Goal: Information Seeking & Learning: Learn about a topic

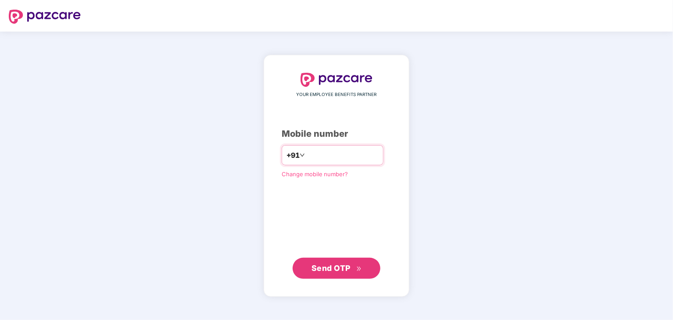
type input "**********"
click at [341, 269] on span "Send OTP" at bounding box center [330, 267] width 39 height 9
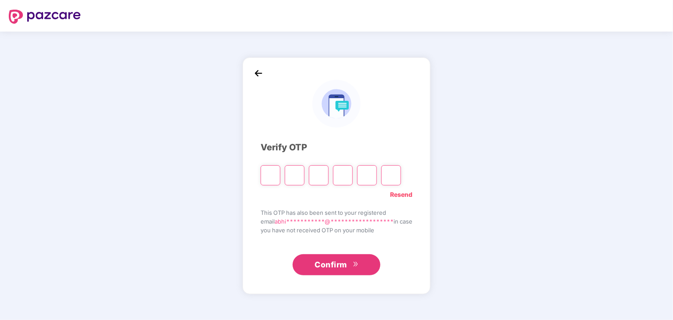
type input "*"
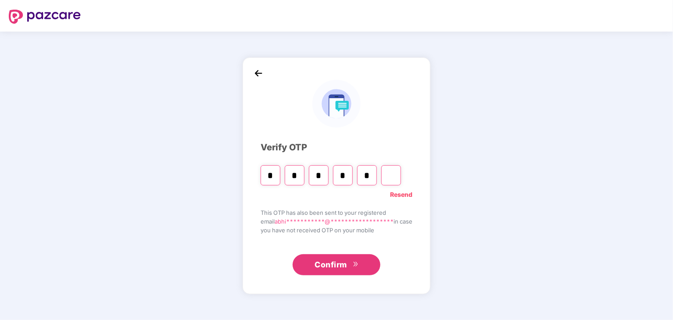
type input "*"
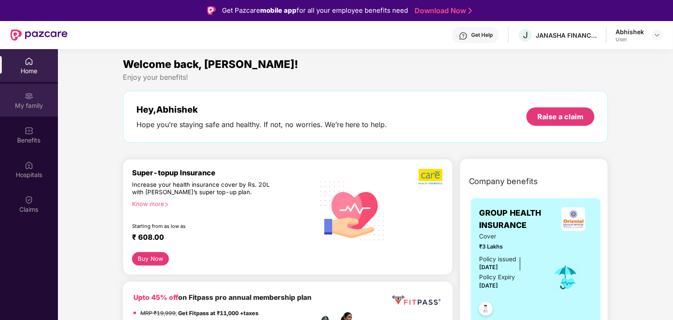
click at [30, 99] on img at bounding box center [29, 96] width 9 height 9
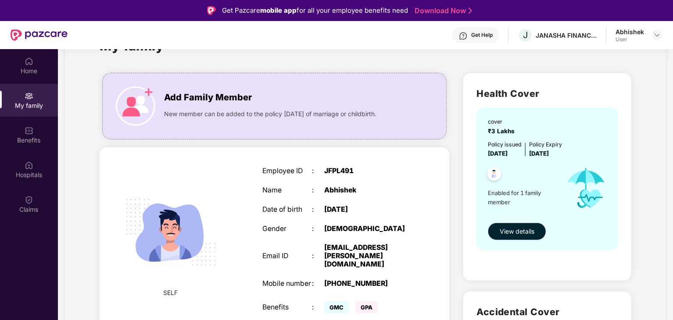
scroll to position [132, 0]
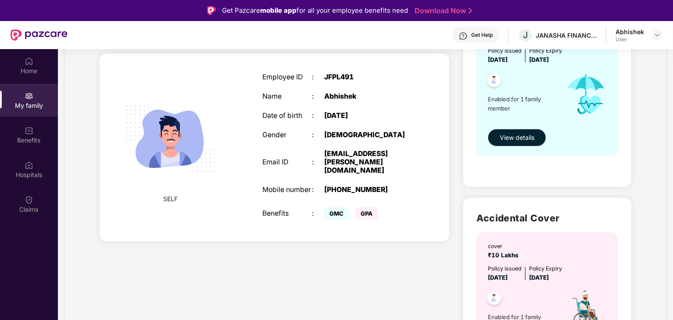
click at [369, 208] on span "GPA" at bounding box center [366, 214] width 22 height 12
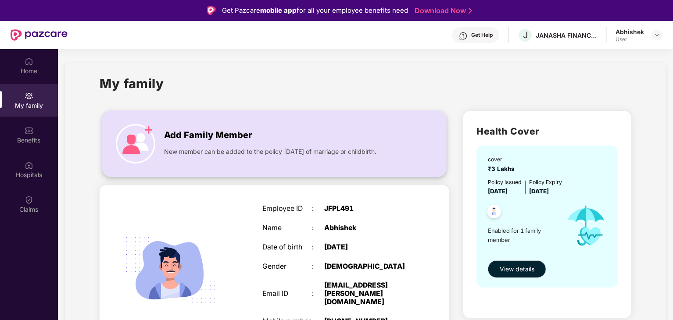
click at [130, 140] on img at bounding box center [135, 143] width 39 height 39
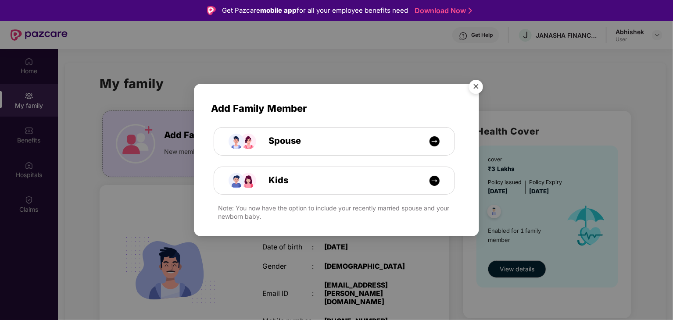
click at [477, 87] on img "Close" at bounding box center [476, 88] width 25 height 25
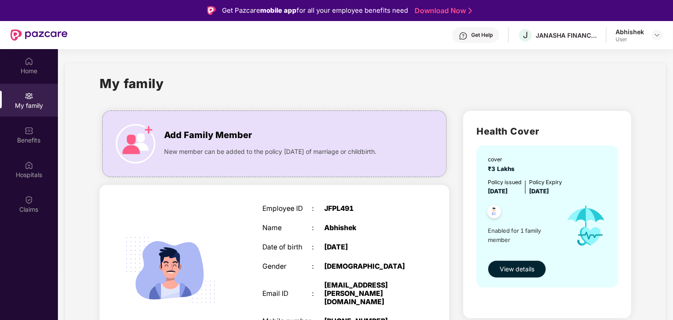
click at [519, 270] on span "View details" at bounding box center [517, 270] width 35 height 10
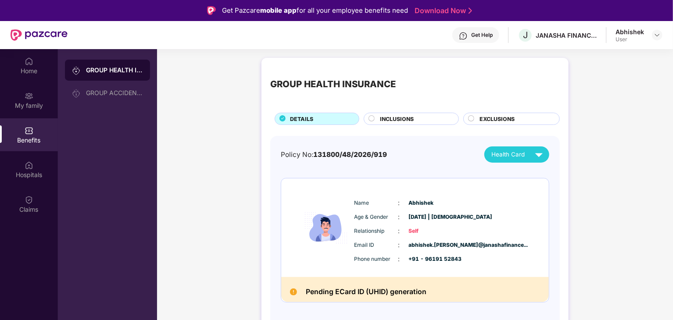
click at [412, 119] on span "INCLUSIONS" at bounding box center [397, 119] width 34 height 8
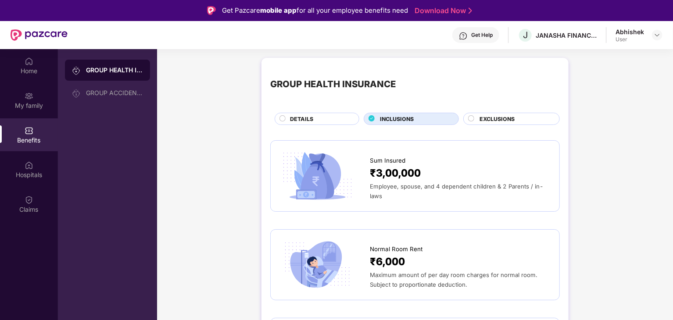
click at [313, 119] on div "DETAILS" at bounding box center [320, 120] width 69 height 10
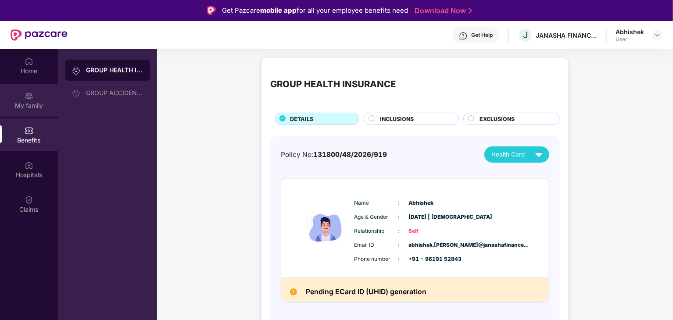
click at [15, 103] on div "My family" at bounding box center [29, 105] width 58 height 9
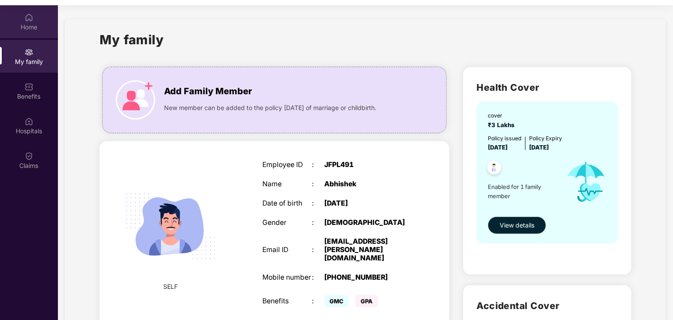
click at [21, 31] on div "Home" at bounding box center [29, 27] width 58 height 9
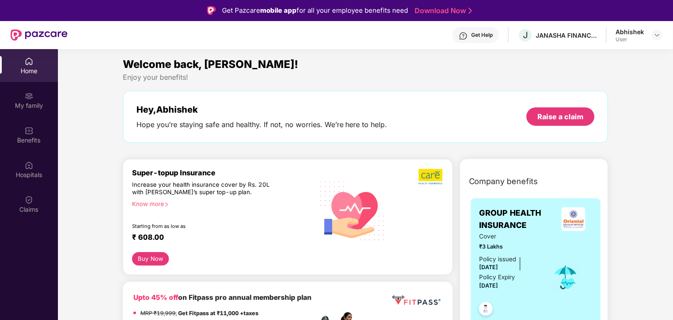
click at [39, 34] on img at bounding box center [39, 34] width 57 height 11
click at [656, 37] on img at bounding box center [657, 35] width 7 height 7
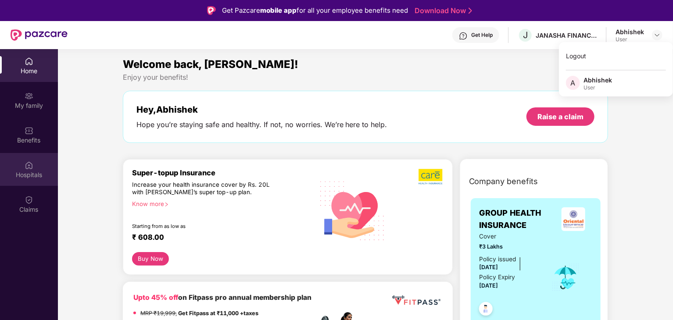
click at [35, 177] on div "Hospitals" at bounding box center [29, 175] width 58 height 9
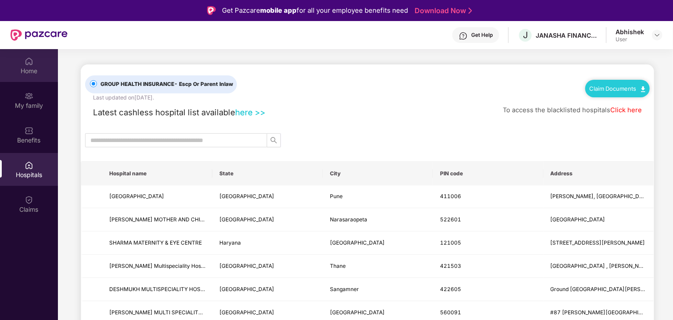
click at [23, 68] on div "Home" at bounding box center [29, 71] width 58 height 9
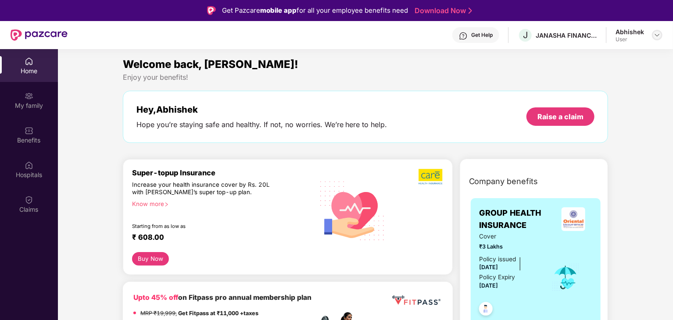
click at [660, 35] on img at bounding box center [657, 35] width 7 height 7
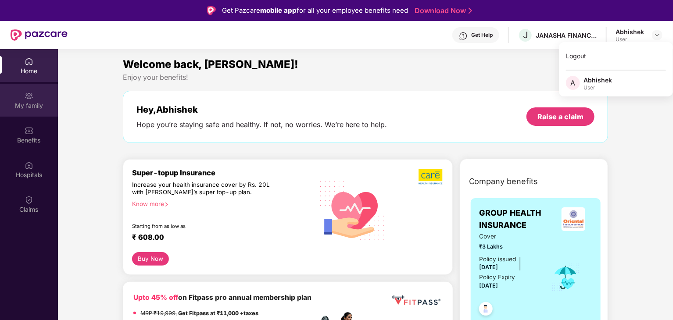
click at [29, 98] on img at bounding box center [29, 96] width 9 height 9
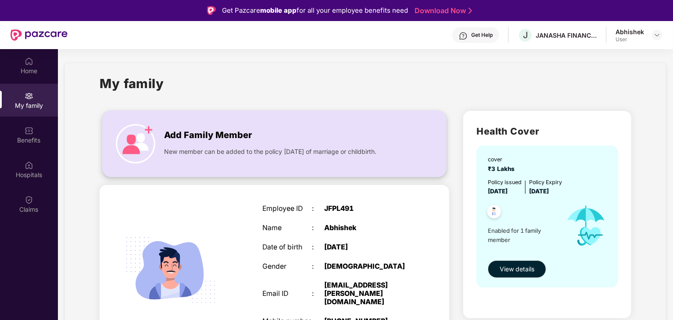
click at [343, 156] on span "New member can be added to the policy within 30 days of marriage or childbirth." at bounding box center [270, 152] width 212 height 10
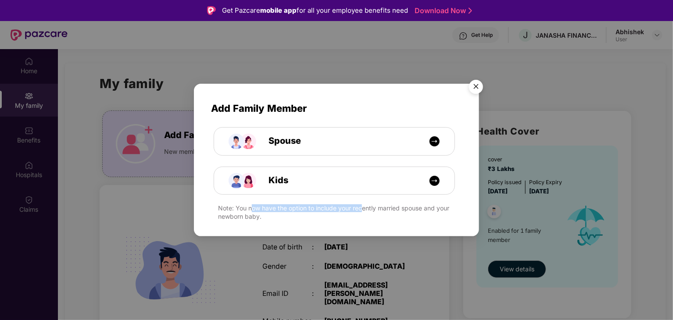
drag, startPoint x: 253, startPoint y: 206, endPoint x: 360, endPoint y: 210, distance: 107.6
click at [360, 210] on div "Note: You now have the option to include your recently married spouse and your …" at bounding box center [340, 212] width 244 height 16
click at [361, 210] on div "Note: You now have the option to include your recently married spouse and your …" at bounding box center [340, 212] width 244 height 16
click at [475, 85] on img "Close" at bounding box center [476, 88] width 25 height 25
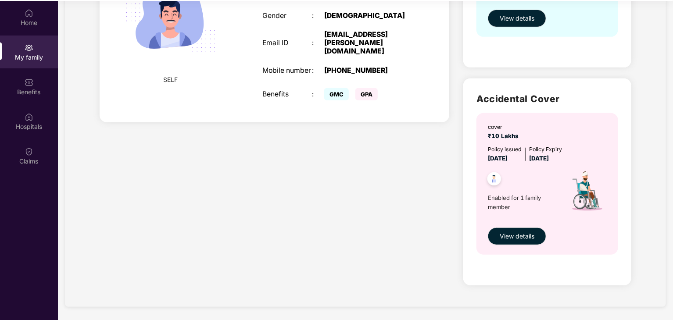
scroll to position [49, 0]
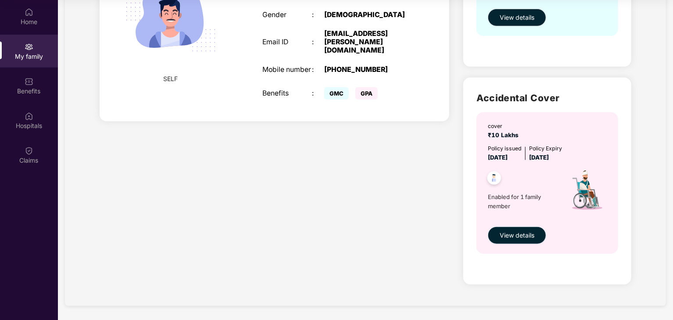
click at [518, 234] on span "View details" at bounding box center [517, 236] width 35 height 10
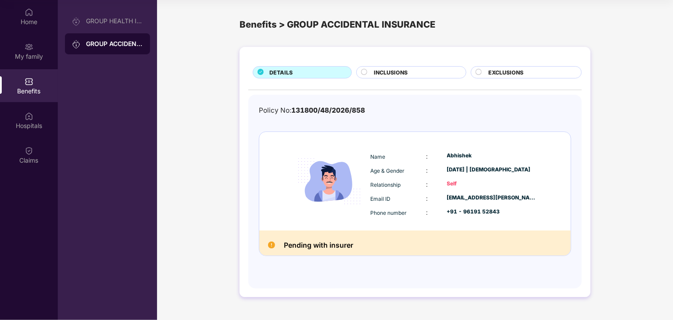
click at [274, 247] on img at bounding box center [271, 245] width 7 height 7
click at [118, 23] on div "GROUP HEALTH INSURANCE" at bounding box center [114, 21] width 57 height 7
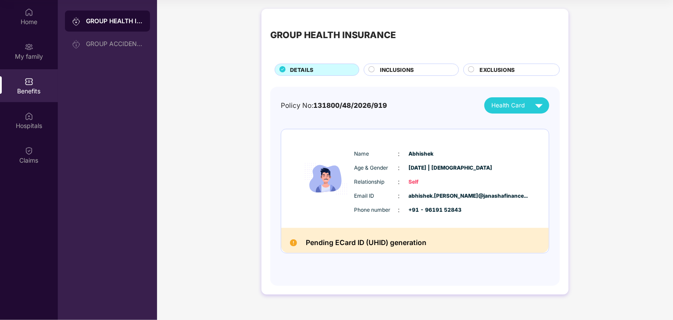
drag, startPoint x: 415, startPoint y: 68, endPoint x: 412, endPoint y: 72, distance: 4.7
click at [413, 70] on div "INCLUSIONS" at bounding box center [415, 71] width 79 height 10
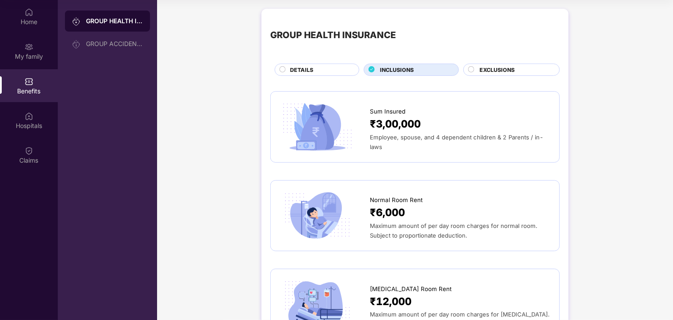
click at [527, 64] on div "EXCLUSIONS" at bounding box center [511, 70] width 97 height 12
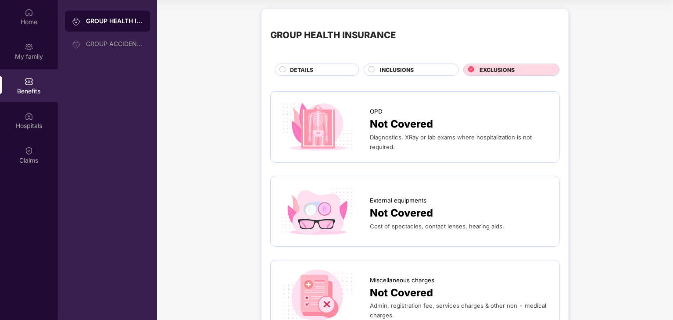
click at [530, 70] on div "EXCLUSIONS" at bounding box center [515, 71] width 80 height 10
click at [33, 53] on div "My family" at bounding box center [29, 56] width 58 height 9
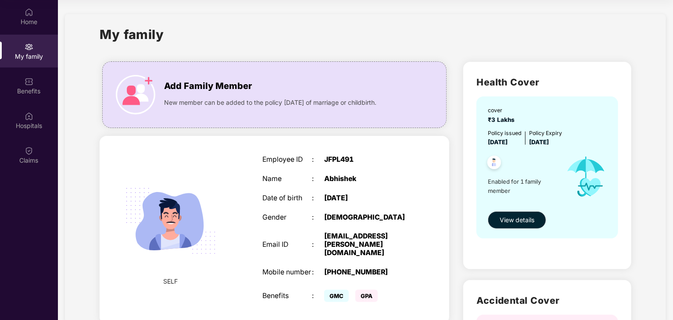
click at [365, 290] on span "GPA" at bounding box center [366, 296] width 22 height 12
click at [304, 222] on div "Gender" at bounding box center [287, 218] width 50 height 8
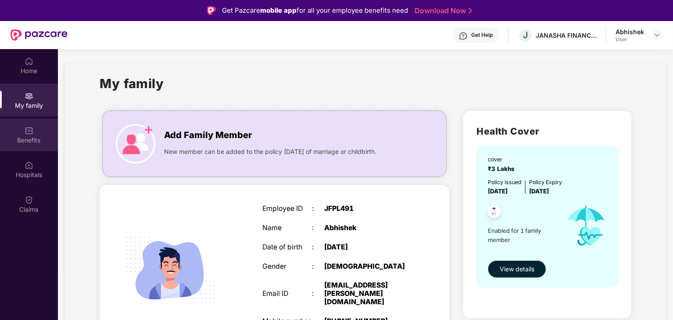
click at [34, 143] on div "Benefits" at bounding box center [29, 140] width 58 height 9
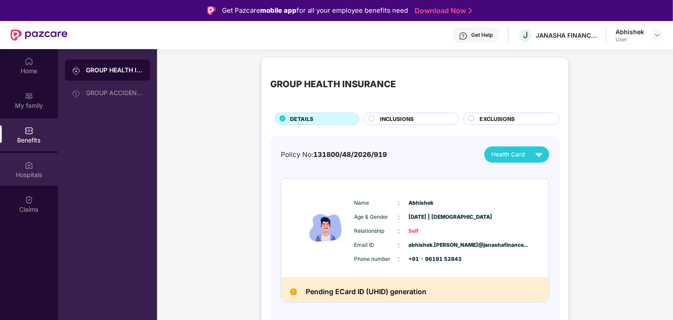
click at [42, 175] on div "Hospitals" at bounding box center [29, 175] width 58 height 9
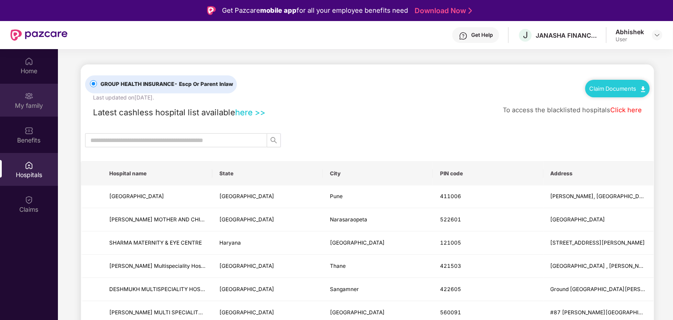
click at [41, 105] on div "My family" at bounding box center [29, 105] width 58 height 9
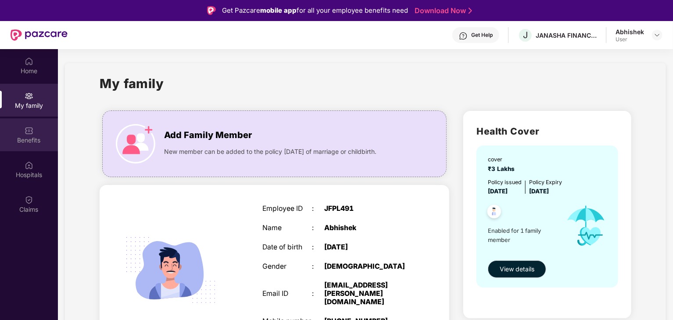
click at [38, 134] on div "Benefits" at bounding box center [29, 134] width 58 height 33
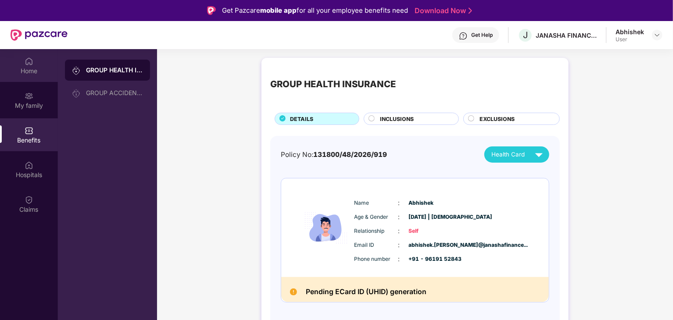
click at [38, 68] on div "Home" at bounding box center [29, 71] width 58 height 9
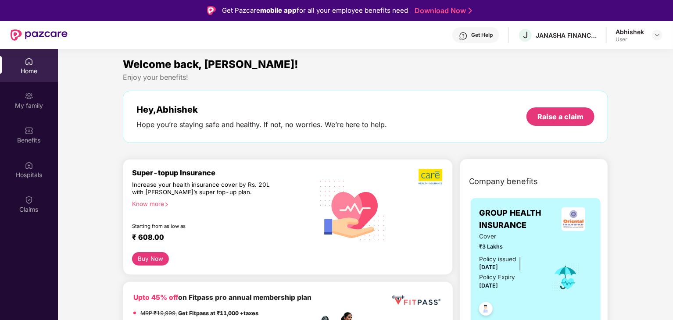
click at [28, 69] on div "Home" at bounding box center [29, 71] width 58 height 9
drag, startPoint x: 133, startPoint y: 112, endPoint x: 183, endPoint y: 110, distance: 50.5
click at [183, 110] on div "Hey, Abhishek Hope you’re staying safe and healthy. If not, no worries. We’re h…" at bounding box center [366, 117] width 486 height 52
click at [183, 110] on div "Hey, Abhishek" at bounding box center [261, 109] width 251 height 11
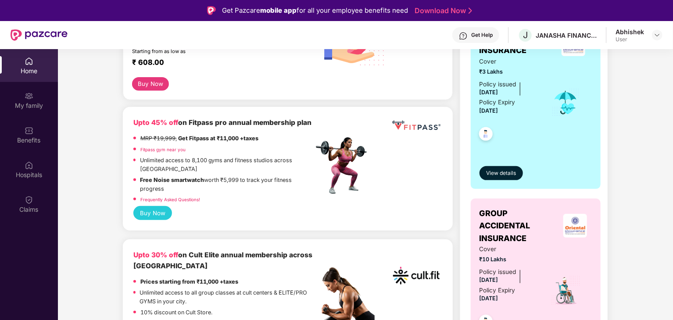
scroll to position [175, 0]
click at [655, 35] on img at bounding box center [657, 35] width 7 height 7
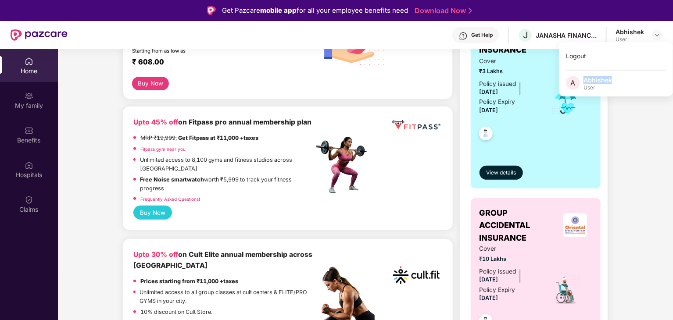
drag, startPoint x: 585, startPoint y: 79, endPoint x: 622, endPoint y: 80, distance: 36.9
click at [622, 80] on div "A Abhishek User" at bounding box center [616, 83] width 114 height 15
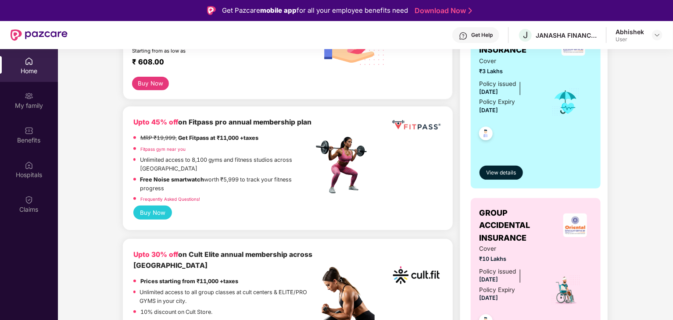
click at [622, 80] on div "Company benefits GROUP HEALTH INSURANCE Cover ₹3 Lakhs Policy issued 27 July 20…" at bounding box center [534, 196] width 186 height 402
drag, startPoint x: 170, startPoint y: 182, endPoint x: 217, endPoint y: 181, distance: 46.5
click at [217, 182] on p "Free Noise smartwatch worth ₹5,999 to track your fitness progress" at bounding box center [226, 184] width 173 height 18
click at [217, 181] on p "Free Noise smartwatch worth ₹5,999 to track your fitness progress" at bounding box center [226, 184] width 173 height 18
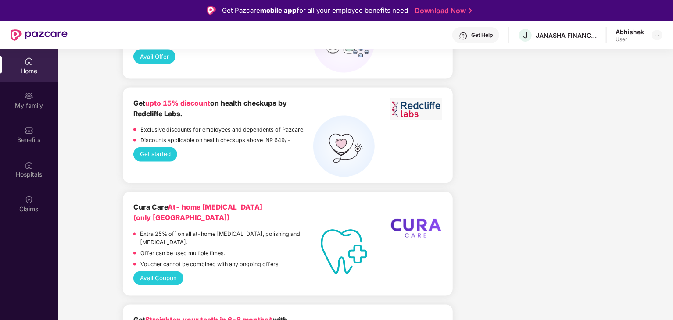
scroll to position [834, 0]
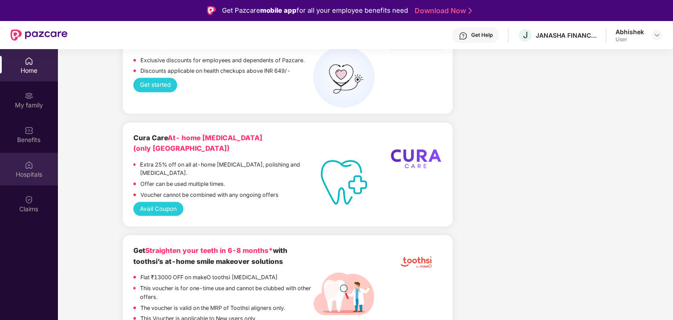
click at [32, 173] on div "Hospitals" at bounding box center [29, 175] width 58 height 9
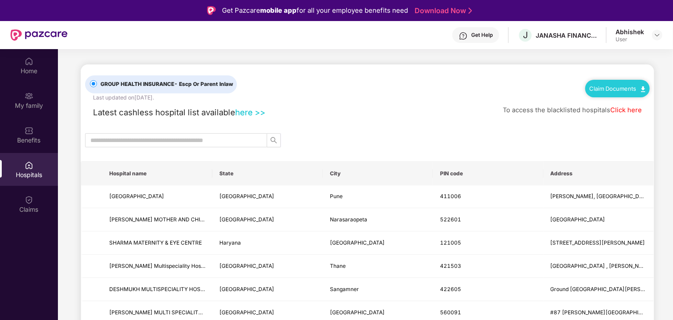
click at [206, 85] on span "- Escp Or Parent Inlaw" at bounding box center [203, 84] width 59 height 7
click at [632, 109] on link "Click here" at bounding box center [626, 110] width 32 height 8
click at [223, 136] on input "text" at bounding box center [172, 141] width 165 height 10
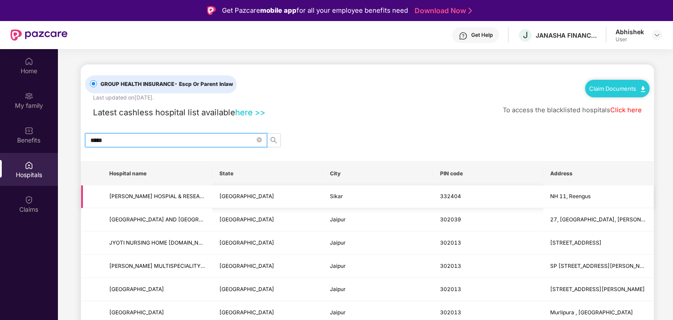
scroll to position [10, 0]
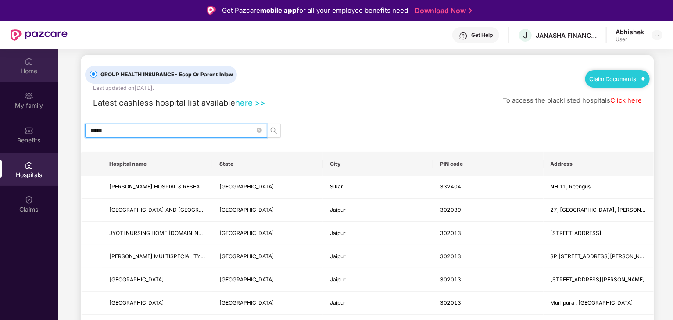
type input "*****"
click at [37, 70] on div "Home" at bounding box center [29, 71] width 58 height 9
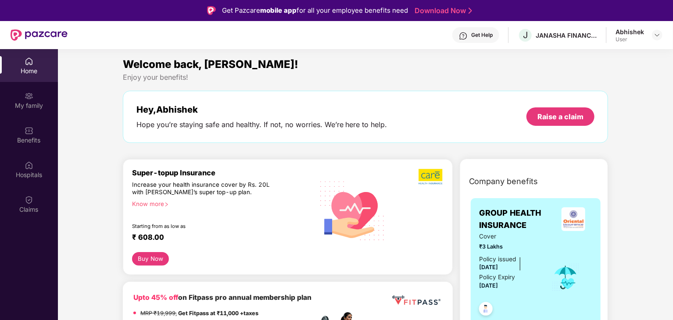
click at [15, 35] on img at bounding box center [39, 34] width 57 height 11
click at [486, 37] on div "Get Help" at bounding box center [481, 35] width 21 height 7
click at [333, 69] on div "Welcome back, [PERSON_NAME]!" at bounding box center [366, 64] width 486 height 17
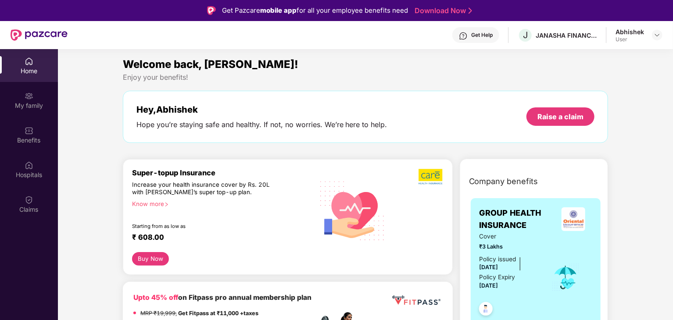
click at [39, 73] on div "Home" at bounding box center [29, 71] width 58 height 9
click at [658, 33] on img at bounding box center [657, 35] width 7 height 7
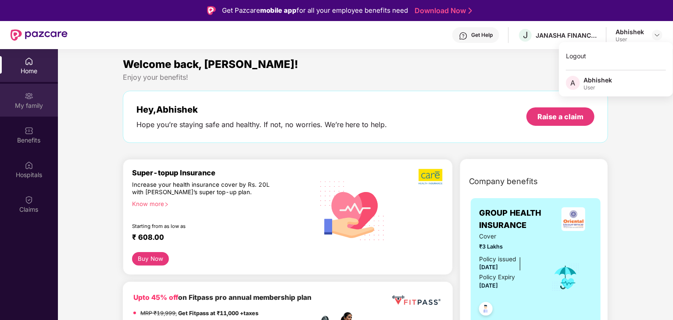
click at [23, 102] on div "My family" at bounding box center [29, 105] width 58 height 9
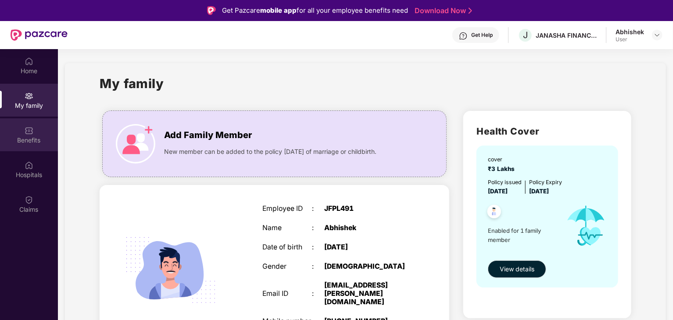
click at [29, 140] on div "Benefits" at bounding box center [29, 140] width 58 height 9
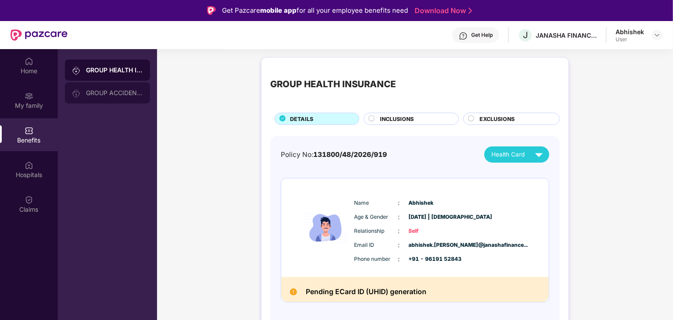
click at [101, 96] on div "GROUP ACCIDENTAL INSURANCE" at bounding box center [114, 92] width 57 height 7
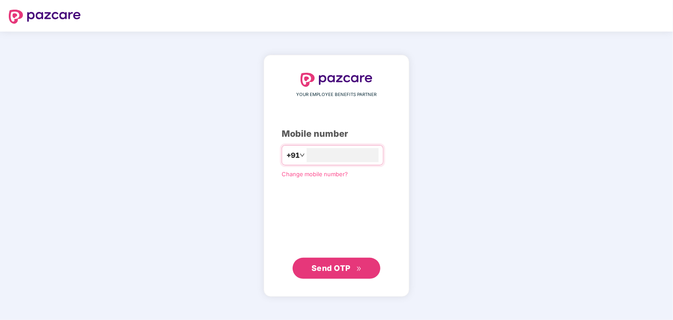
type input "**********"
click at [342, 269] on span "Send OTP" at bounding box center [330, 267] width 39 height 9
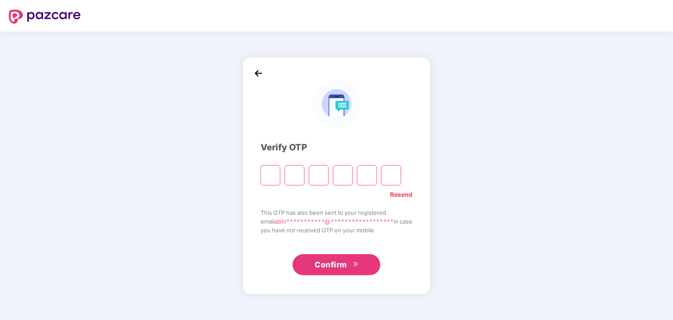
type input "*"
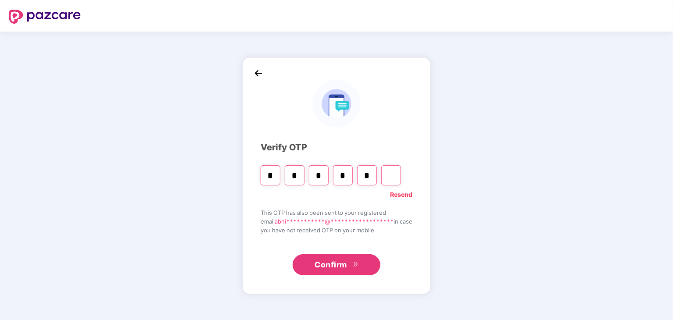
type input "*"
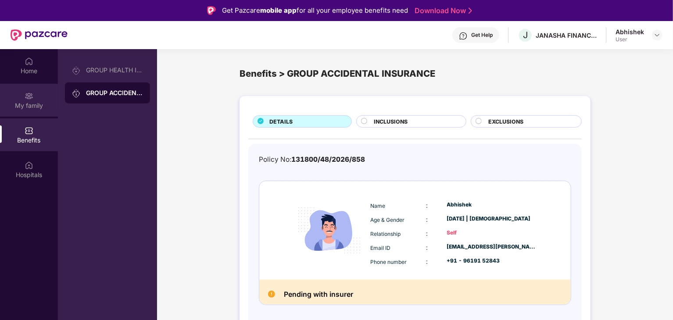
click at [18, 102] on div "My family" at bounding box center [29, 105] width 58 height 9
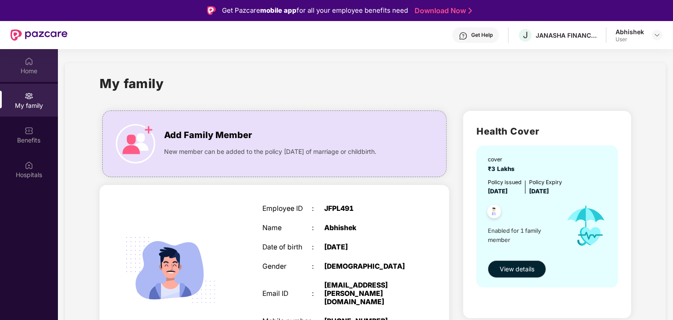
click at [36, 68] on div "Home" at bounding box center [29, 71] width 58 height 9
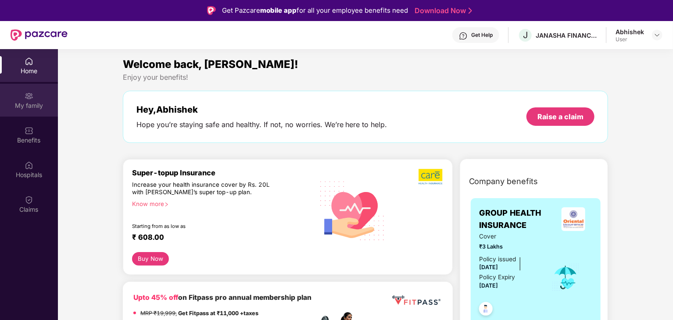
click at [29, 97] on img at bounding box center [29, 96] width 9 height 9
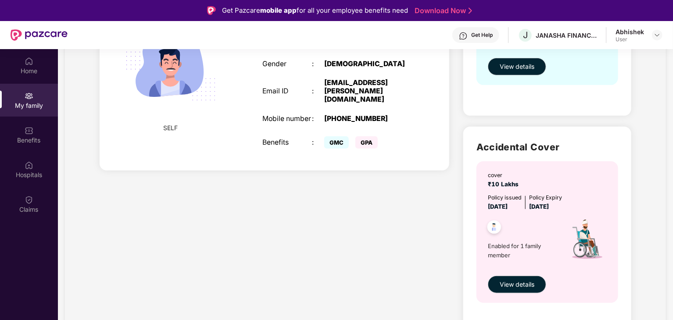
scroll to position [27, 0]
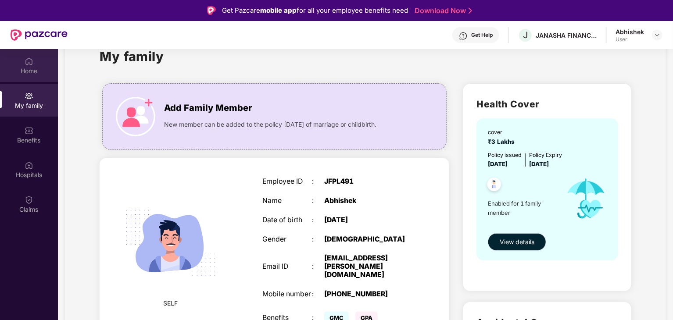
click at [27, 58] on img at bounding box center [29, 61] width 9 height 9
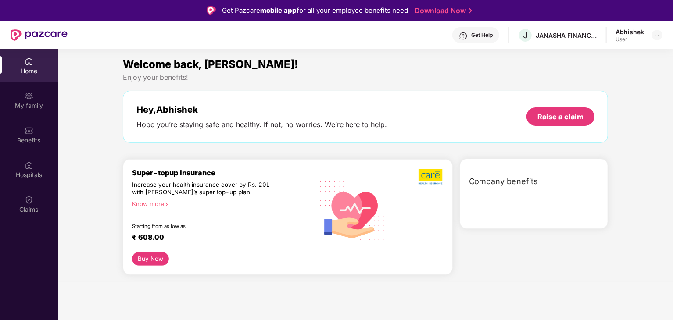
scroll to position [0, 0]
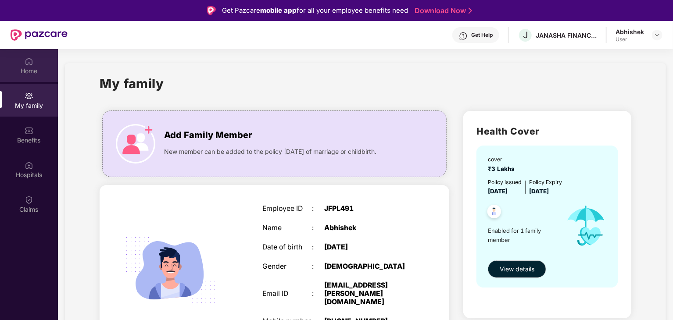
click at [25, 64] on img at bounding box center [29, 61] width 9 height 9
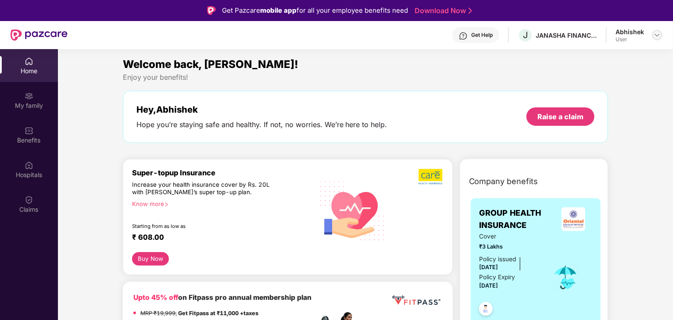
click at [657, 36] on img at bounding box center [657, 35] width 7 height 7
click at [584, 56] on div "Logout" at bounding box center [616, 55] width 114 height 17
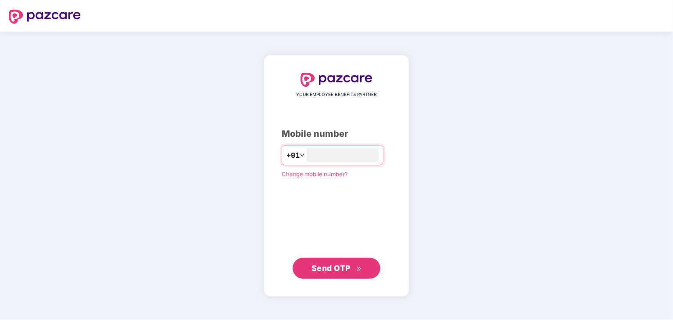
type input "**********"
click at [335, 273] on span "Send OTP" at bounding box center [336, 268] width 50 height 12
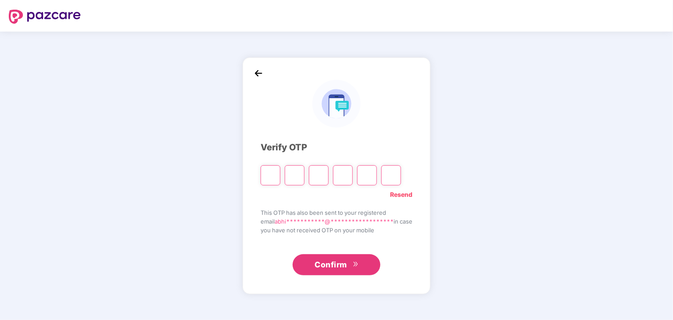
type input "*"
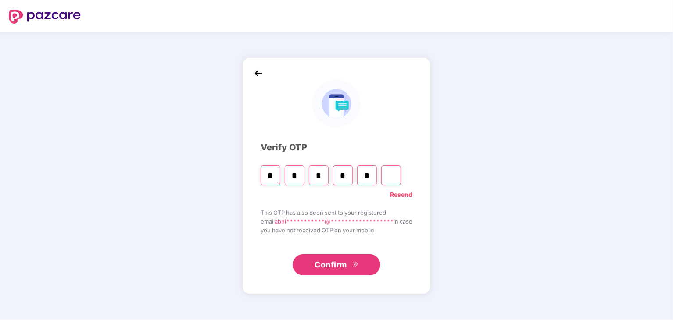
type input "*"
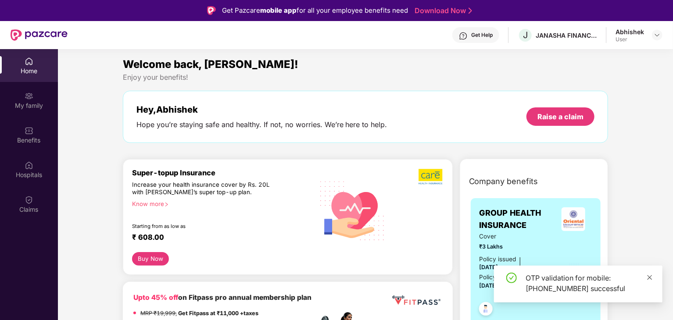
click at [647, 276] on icon "close" at bounding box center [650, 278] width 6 height 6
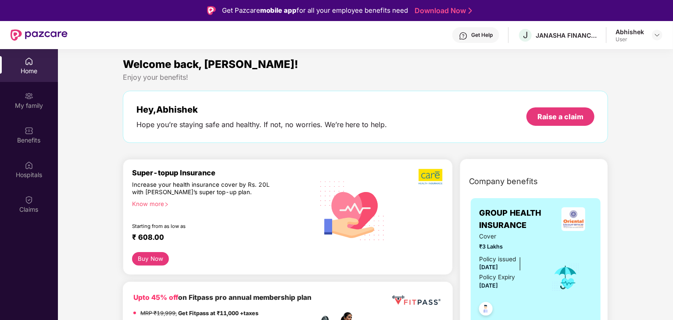
click at [34, 71] on div "Home" at bounding box center [29, 71] width 58 height 9
click at [30, 60] on img at bounding box center [29, 61] width 9 height 9
click at [30, 106] on div "My family" at bounding box center [29, 105] width 58 height 9
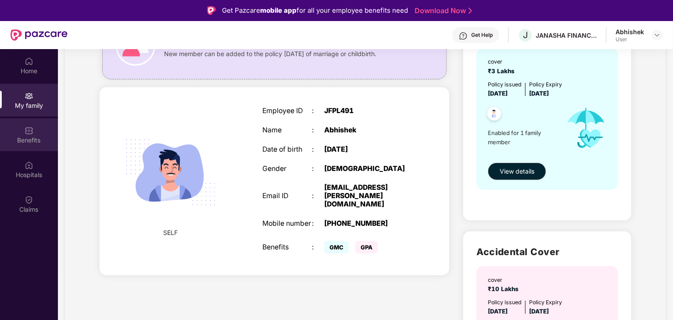
scroll to position [98, 0]
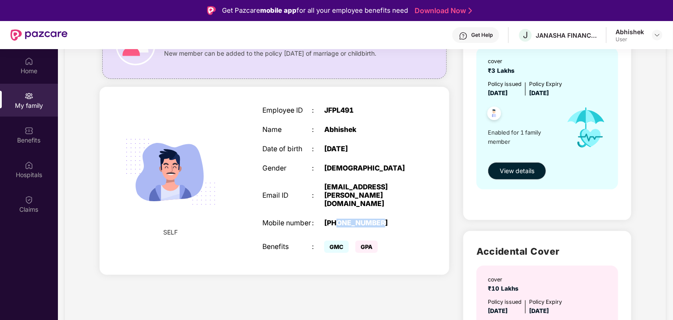
drag, startPoint x: 338, startPoint y: 215, endPoint x: 395, endPoint y: 209, distance: 56.9
click at [395, 209] on div "Employee ID : JFPL491 Name : Abhishek Date of birth : 22 Jan 1997 Gender : MALE…" at bounding box center [337, 181] width 166 height 171
click at [390, 219] on div "+919619152843" at bounding box center [367, 223] width 87 height 8
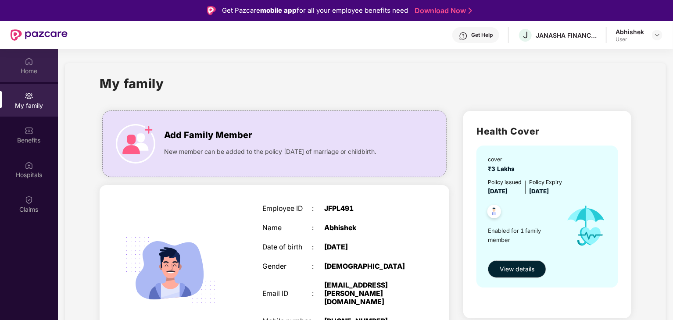
click at [39, 74] on div "Home" at bounding box center [29, 71] width 58 height 9
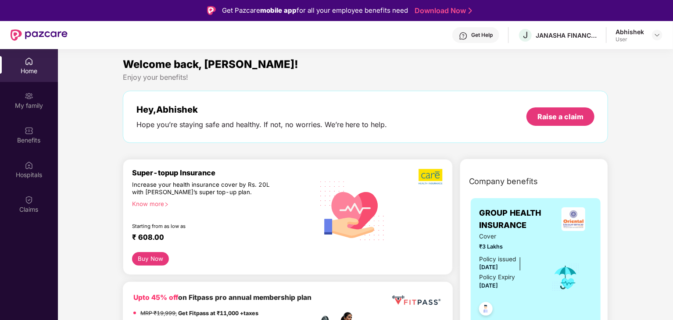
click at [39, 74] on div "Home" at bounding box center [29, 71] width 58 height 9
click at [526, 37] on span "J" at bounding box center [525, 35] width 5 height 11
click at [568, 36] on div "JANASHA FINANCE PRIVATE LIMITED" at bounding box center [566, 35] width 61 height 8
click at [658, 36] on img at bounding box center [657, 35] width 7 height 7
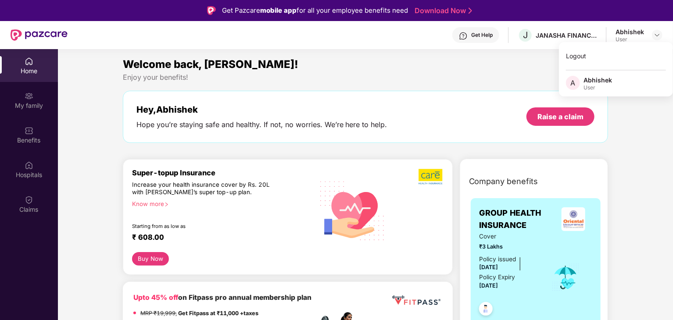
click at [472, 97] on div "Hey, Abhishek Hope you’re staying safe and healthy. If not, no worries. We’re h…" at bounding box center [366, 117] width 486 height 52
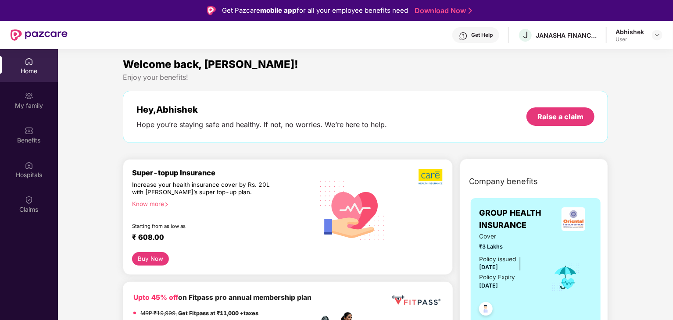
click at [37, 63] on div "Home" at bounding box center [29, 65] width 58 height 33
click at [25, 67] on div "Home" at bounding box center [29, 71] width 58 height 9
click at [32, 102] on div "My family" at bounding box center [29, 105] width 58 height 9
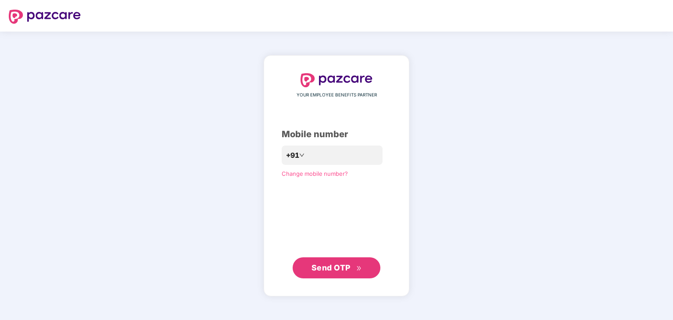
click at [37, 57] on div "YOUR EMPLOYEE BENEFITS PARTNER Mobile number +91 Change mobile number? Send OTP" at bounding box center [336, 176] width 673 height 289
click at [346, 152] on input "number" at bounding box center [343, 155] width 72 height 14
type input "**********"
click at [340, 267] on span "Send OTP" at bounding box center [330, 267] width 39 height 9
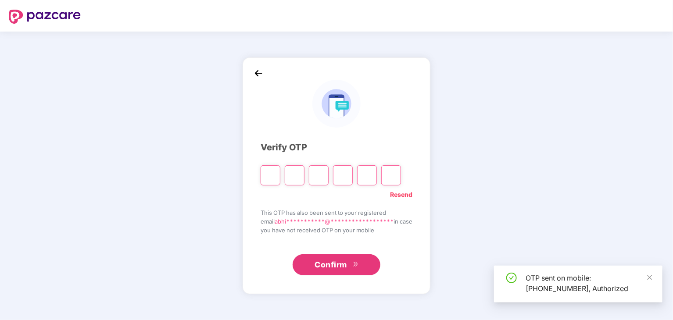
type input "*"
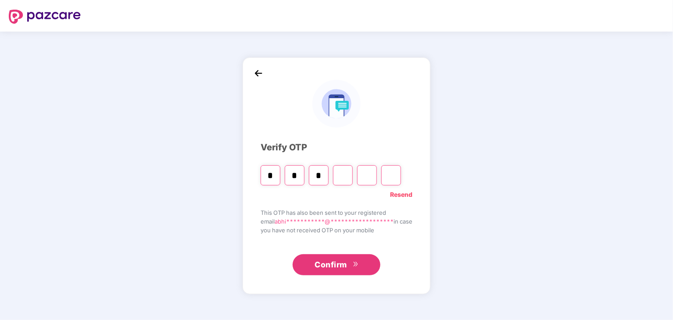
type input "*"
